Goal: Transaction & Acquisition: Obtain resource

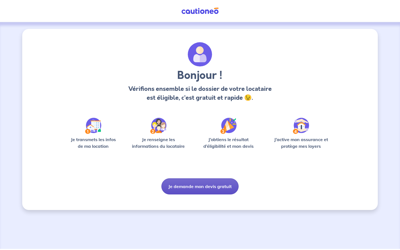
click at [204, 188] on button "Je demande mon devis gratuit" at bounding box center [200, 187] width 77 height 16
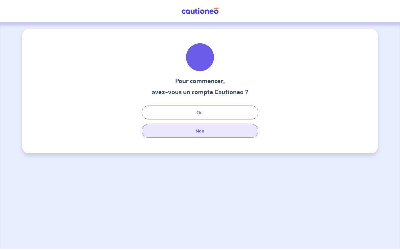
click at [195, 130] on button "Non" at bounding box center [200, 131] width 117 height 14
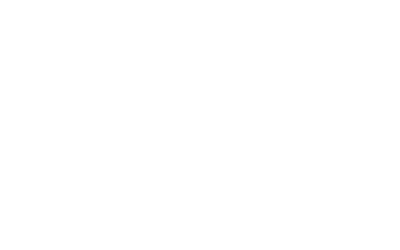
select select "FR"
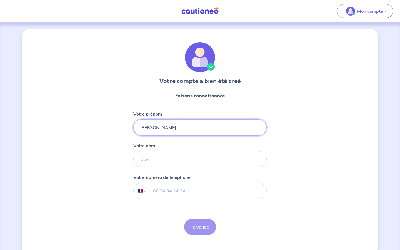
type input "[PERSON_NAME]"
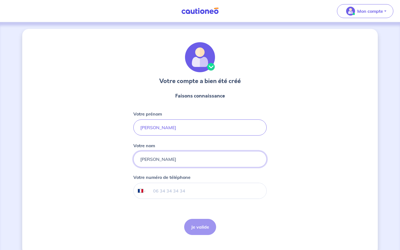
type input "[PERSON_NAME]"
click at [164, 189] on input "tel" at bounding box center [207, 191] width 120 height 16
type input "06 82 64 29 96"
click at [204, 232] on button "Je valide" at bounding box center [200, 227] width 32 height 16
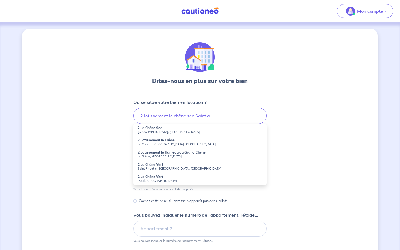
click at [148, 130] on small "[GEOGRAPHIC_DATA], [GEOGRAPHIC_DATA]" at bounding box center [200, 132] width 125 height 4
type input "2 Le Chêne Sec, [GEOGRAPHIC_DATA], [DEMOGRAPHIC_DATA]"
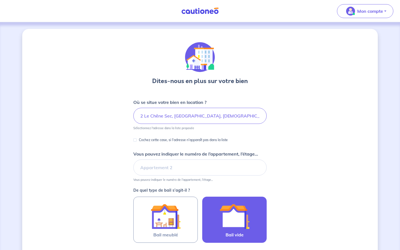
click at [230, 223] on img at bounding box center [235, 217] width 30 height 30
click at [0, 0] on input "Bail vide" at bounding box center [0, 0] width 0 height 0
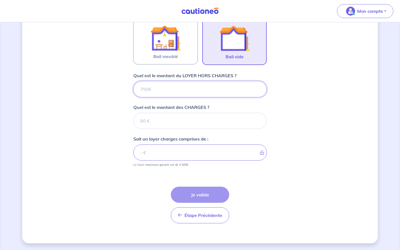
scroll to position [179, 0]
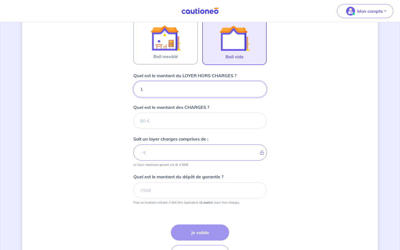
type input "11"
type input "1100"
click at [162, 124] on input "Quel est le montant des CHARGES ?" at bounding box center [199, 121] width 133 height 16
type input "30"
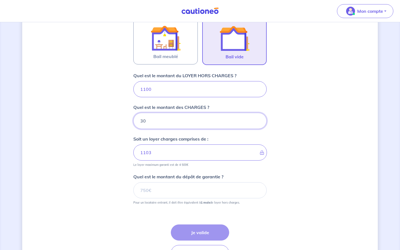
type input "1130"
type input "30"
click at [179, 194] on input "Quel est le montant du dépôt de garantie ?" at bounding box center [199, 190] width 133 height 16
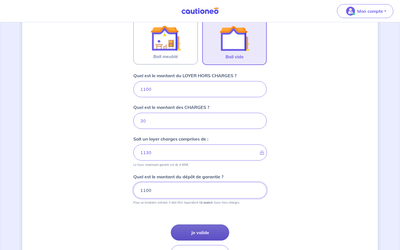
type input "1100"
click at [208, 231] on button "Je valide" at bounding box center [200, 233] width 58 height 16
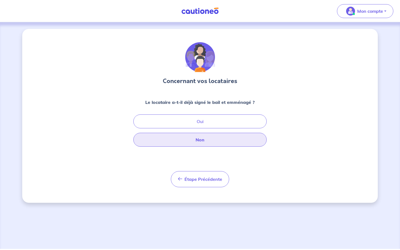
click at [200, 143] on button "Non" at bounding box center [199, 140] width 133 height 14
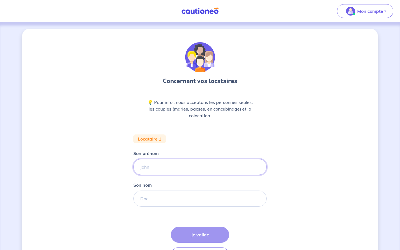
click at [168, 167] on input "Son prénom" at bounding box center [199, 167] width 133 height 16
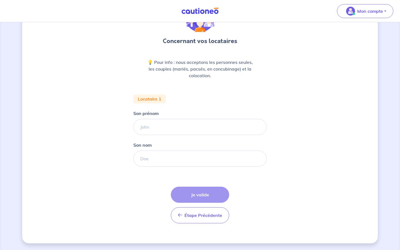
scroll to position [40, 0]
click at [148, 130] on input "Son prénom" at bounding box center [199, 127] width 133 height 16
type input "[PERSON_NAME]"
click at [147, 164] on input "Son nom" at bounding box center [199, 159] width 133 height 16
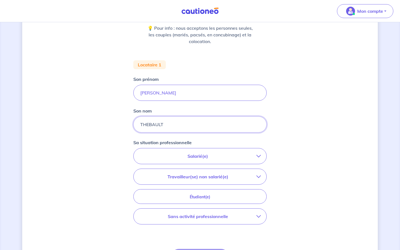
scroll to position [76, 0]
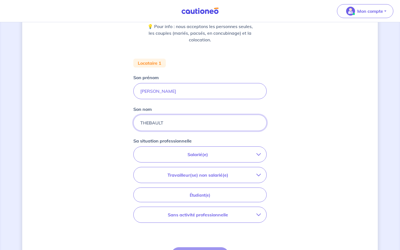
type input "THEBAULT"
click at [250, 156] on p "Salarié(e)" at bounding box center [197, 154] width 117 height 7
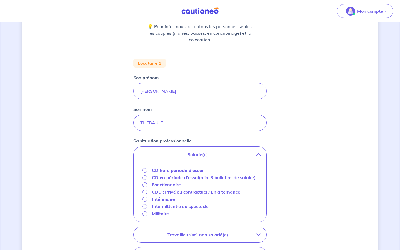
click at [142, 170] on div "CDI hors période d'essai" at bounding box center [200, 170] width 124 height 7
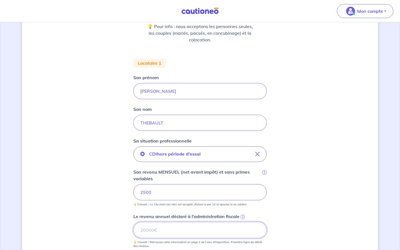
click at [172, 230] on input "Le revenu annuel déclaré à l'administration fiscale i" at bounding box center [199, 230] width 133 height 16
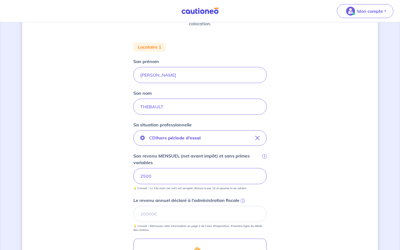
scroll to position [95, 0]
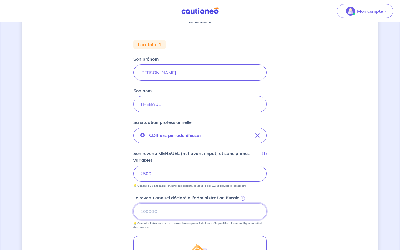
click at [160, 208] on input "Le revenu annuel déclaré à l'administration fiscale i" at bounding box center [199, 212] width 133 height 16
type input "30970"
click at [113, 214] on div "Concernant vos locataires 💡 Pour info : nous acceptons les personnes seules, le…" at bounding box center [200, 151] width 356 height 434
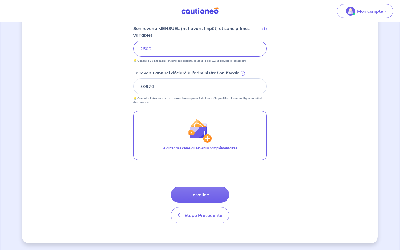
scroll to position [220, 0]
click at [194, 198] on button "Je valide" at bounding box center [200, 195] width 58 height 16
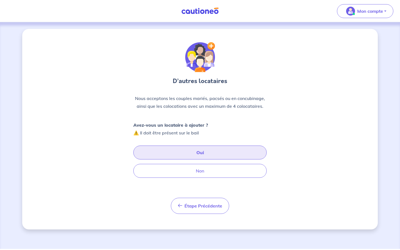
click at [201, 154] on button "Oui" at bounding box center [199, 153] width 133 height 14
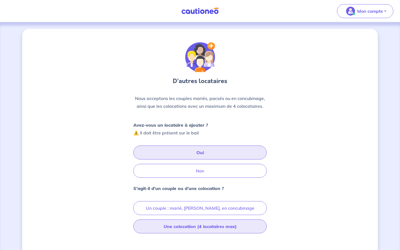
click at [187, 228] on button "Une colocation (4 locataires max)" at bounding box center [199, 227] width 133 height 14
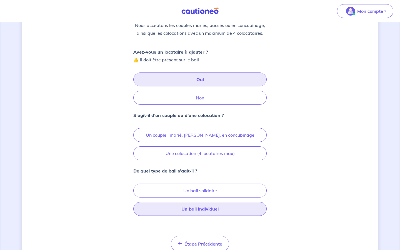
scroll to position [73, 0]
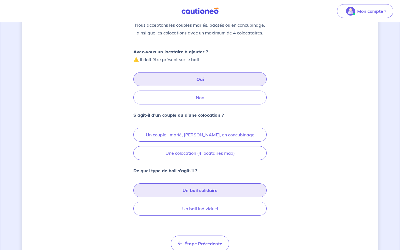
click at [210, 192] on button "Un bail solidaire" at bounding box center [199, 191] width 133 height 14
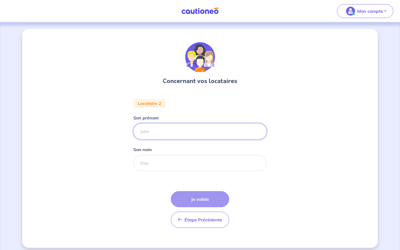
click at [162, 132] on input "Son prénom" at bounding box center [199, 131] width 133 height 16
type input "Mardé"
click at [153, 162] on input "Son nom" at bounding box center [199, 163] width 133 height 16
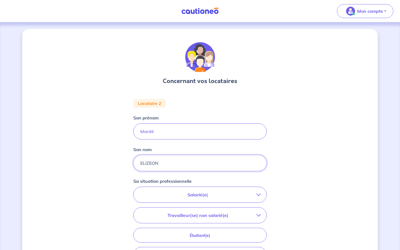
type input "ELIZEON"
click at [102, 192] on div "Concernant vos locataires Locataire 2 Son prénom [PERSON_NAME] nom ELIZEON Sa s…" at bounding box center [200, 187] width 356 height 316
click at [188, 194] on p "Salarié(e)" at bounding box center [197, 195] width 117 height 7
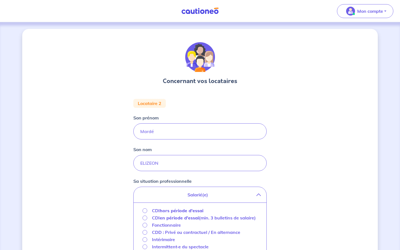
click at [167, 212] on strong "hors période d'essai" at bounding box center [182, 211] width 44 height 6
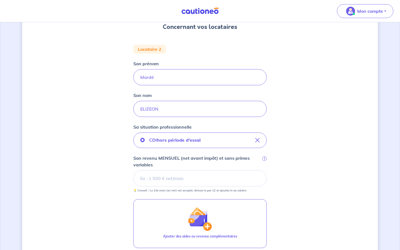
scroll to position [55, 0]
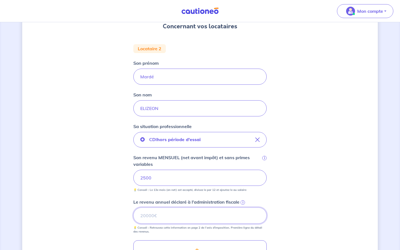
click at [238, 210] on input "Le revenu annuel déclaré à l'administration fiscale i" at bounding box center [199, 216] width 133 height 16
type input "33190"
click at [107, 182] on div "Concernant vos locataires Locataire 2 Son prénom [PERSON_NAME] Son nom ELIZEON …" at bounding box center [200, 173] width 356 height 399
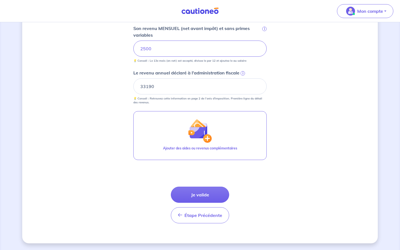
scroll to position [184, 0]
click at [210, 196] on button "Je valide" at bounding box center [200, 195] width 58 height 16
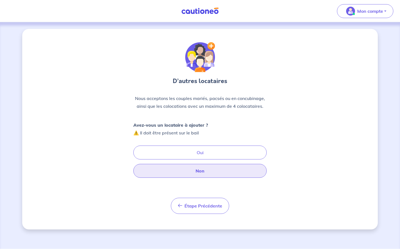
click at [196, 170] on button "Non" at bounding box center [199, 171] width 133 height 14
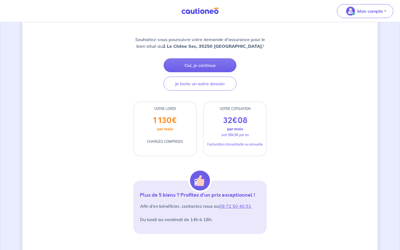
scroll to position [74, 0]
click at [181, 67] on button "Oui, je continue" at bounding box center [200, 65] width 73 height 14
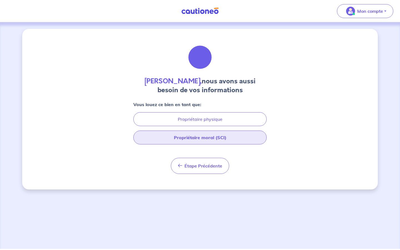
click at [165, 138] on button "Propriétaire moral (SCI)" at bounding box center [199, 138] width 133 height 14
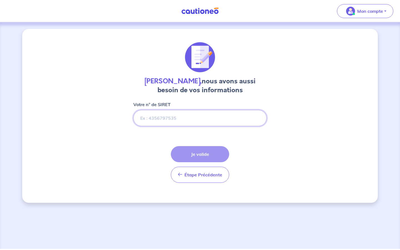
click at [152, 120] on input "Votre n° de SIRET" at bounding box center [199, 118] width 133 height 16
